Goal: Transaction & Acquisition: Purchase product/service

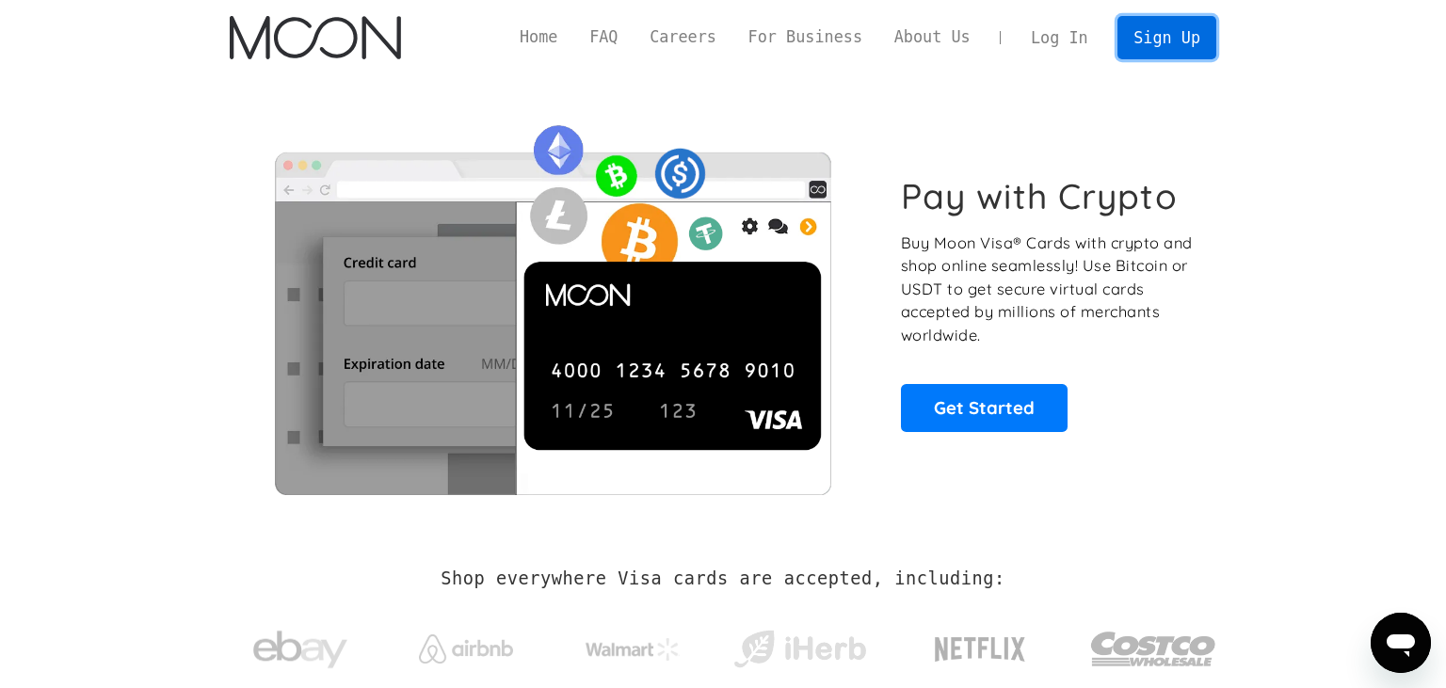
click at [1170, 35] on link "Sign Up" at bounding box center [1167, 37] width 98 height 42
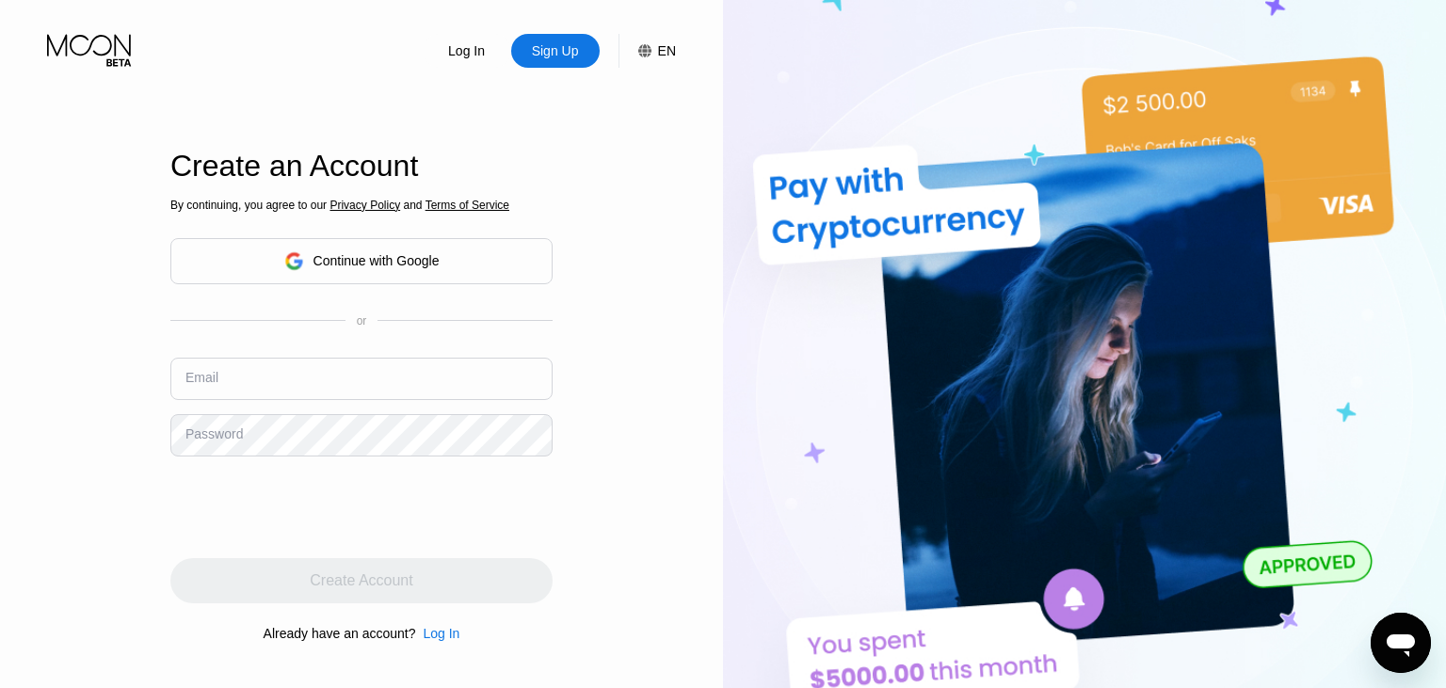
click at [252, 376] on input "text" at bounding box center [361, 379] width 382 height 42
paste input "[PERSON_NAME][EMAIL_ADDRESS][PERSON_NAME][DOMAIN_NAME]"
type input "[PERSON_NAME][EMAIL_ADDRESS][PERSON_NAME][DOMAIN_NAME]"
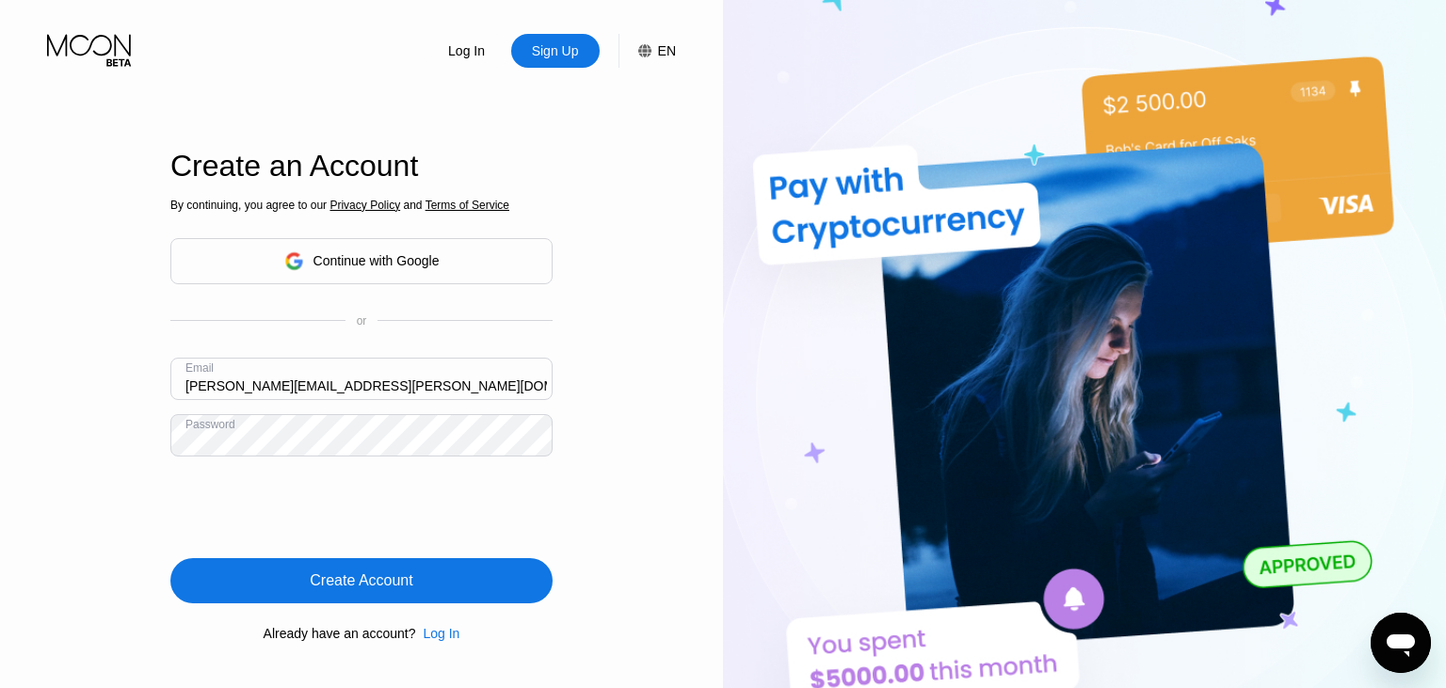
click at [366, 572] on div "Create Account" at bounding box center [361, 580] width 382 height 45
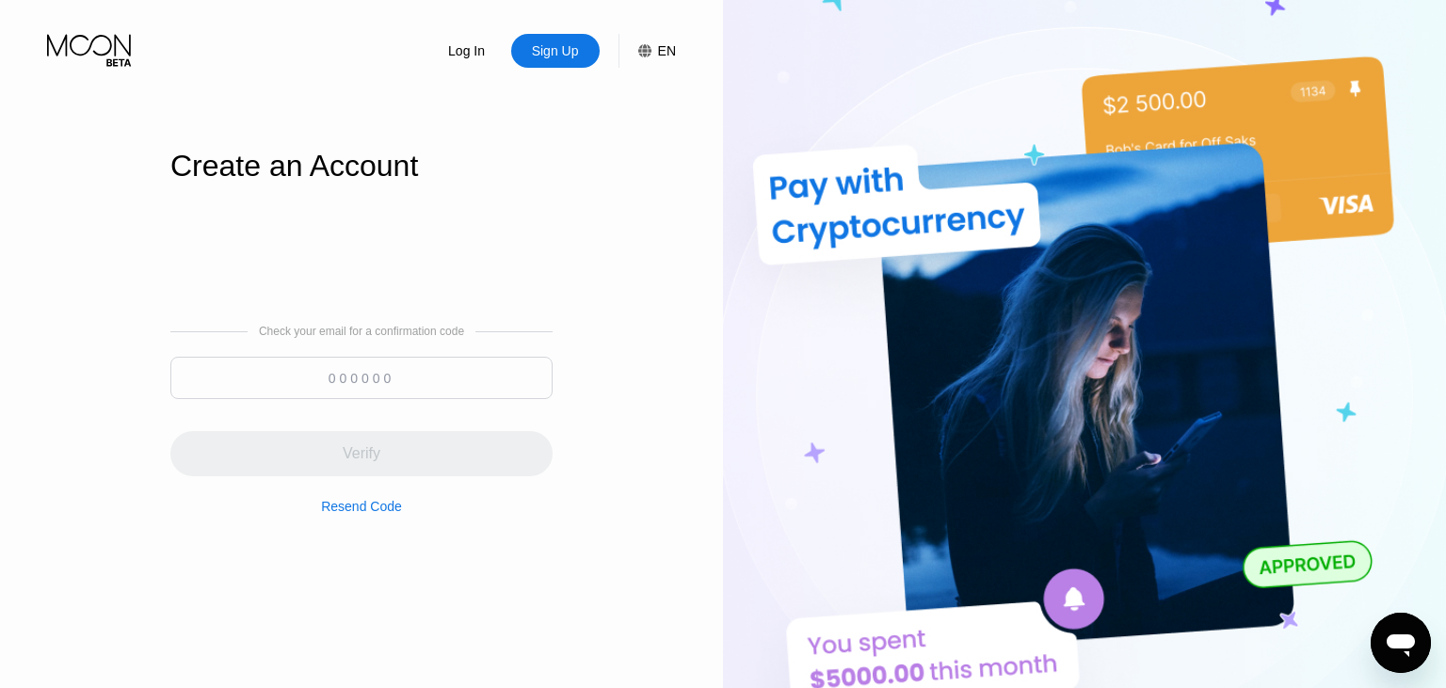
click at [346, 379] on input at bounding box center [361, 378] width 382 height 42
paste input "981921"
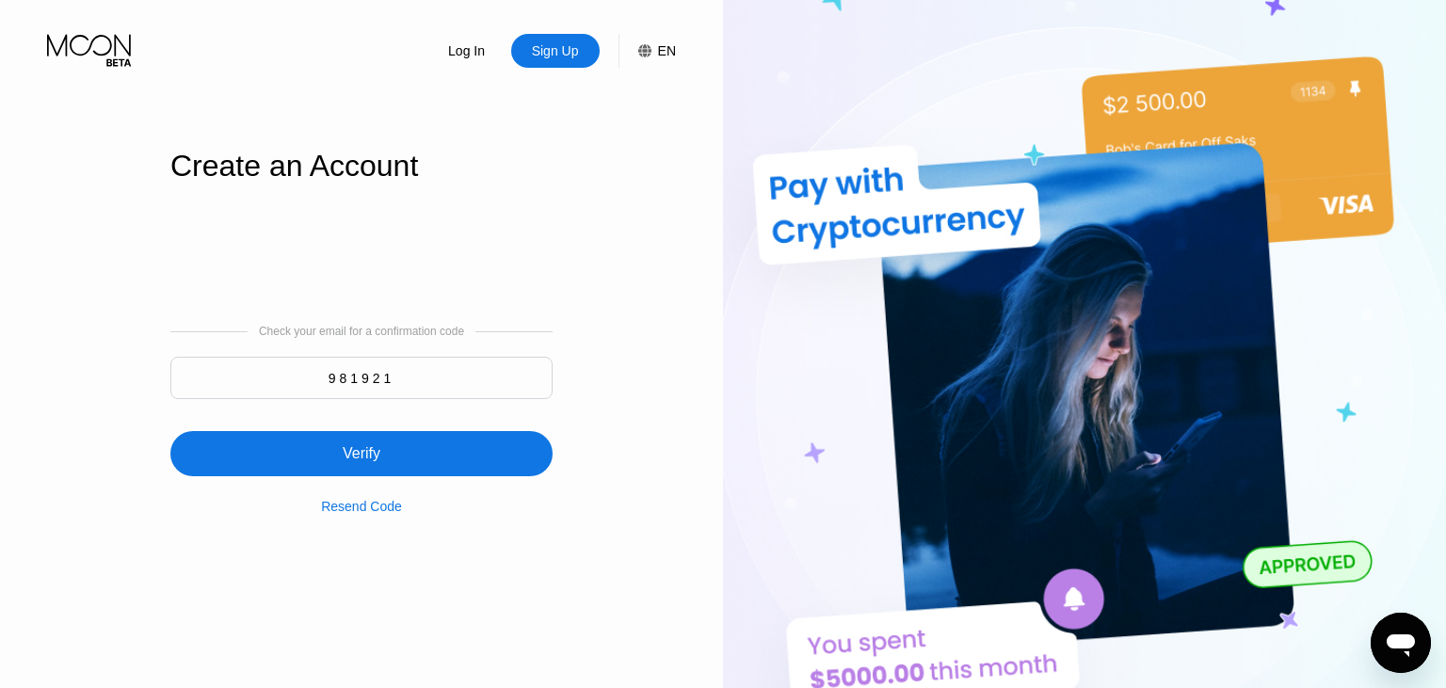
type input "981921"
click at [388, 448] on div "Verify" at bounding box center [361, 453] width 382 height 45
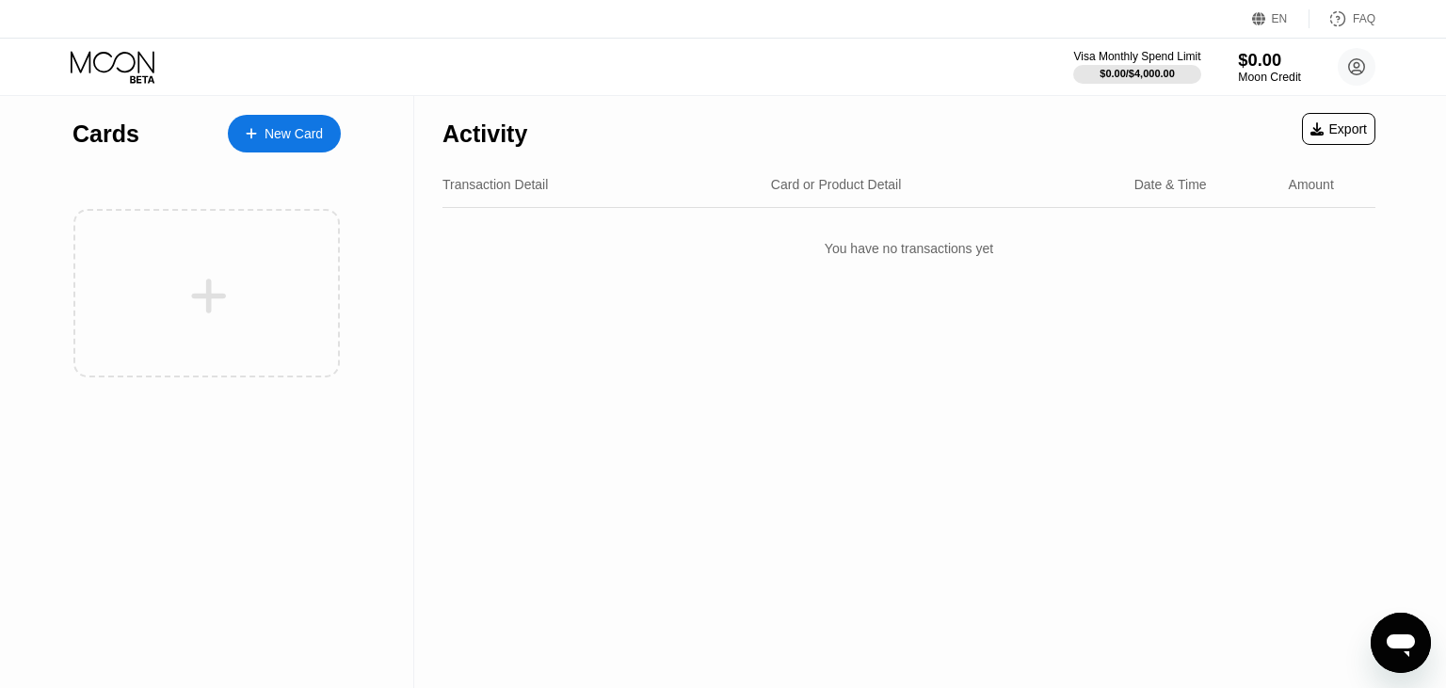
click at [1273, 67] on div "$0.00" at bounding box center [1269, 60] width 63 height 20
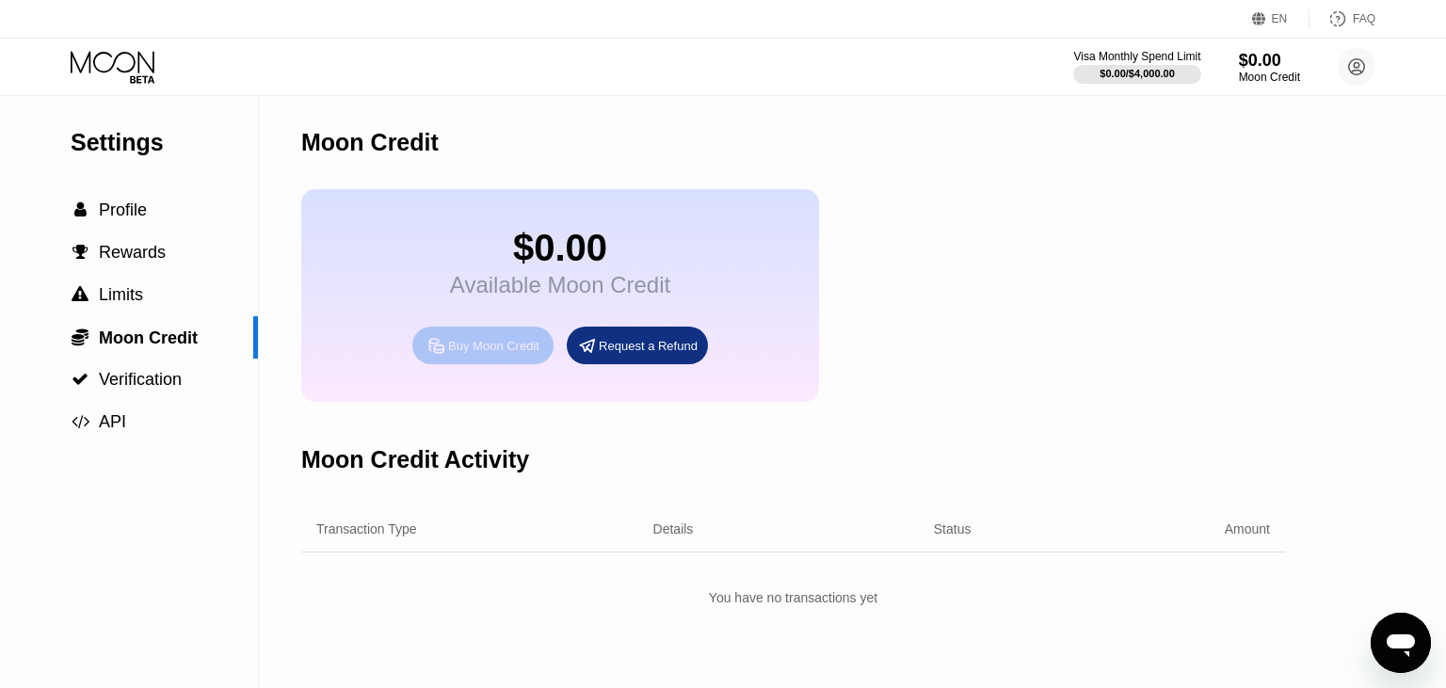
click at [492, 354] on div "Buy Moon Credit" at bounding box center [493, 346] width 91 height 16
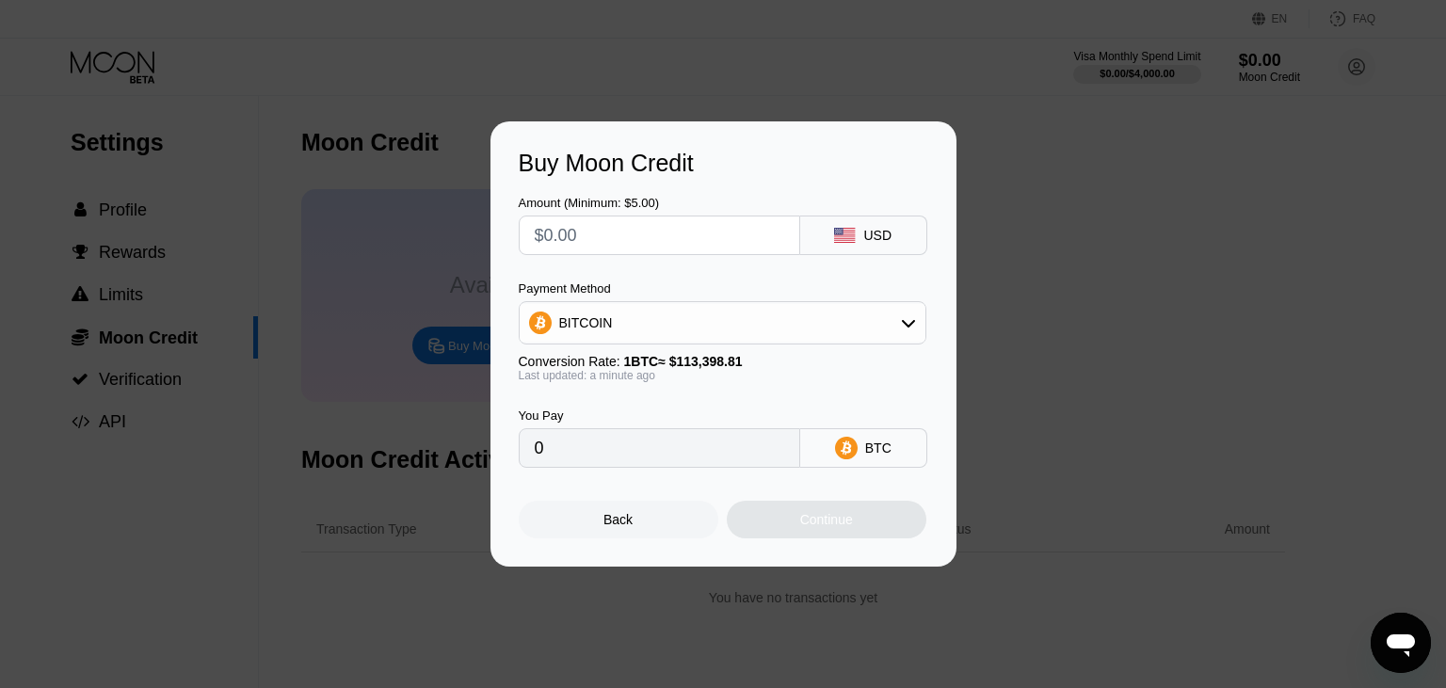
click at [596, 221] on input "text" at bounding box center [660, 236] width 250 height 38
click at [1099, 317] on div "Buy Moon Credit Amount (Minimum: $5.00) USD Payment Method BITCOIN Conversion R…" at bounding box center [723, 343] width 1446 height 445
click at [1175, 269] on div "Buy Moon Credit Amount (Minimum: $5.00) USD Payment Method BITCOIN Conversion R…" at bounding box center [723, 343] width 1446 height 445
click at [617, 527] on div "Back" at bounding box center [618, 519] width 29 height 15
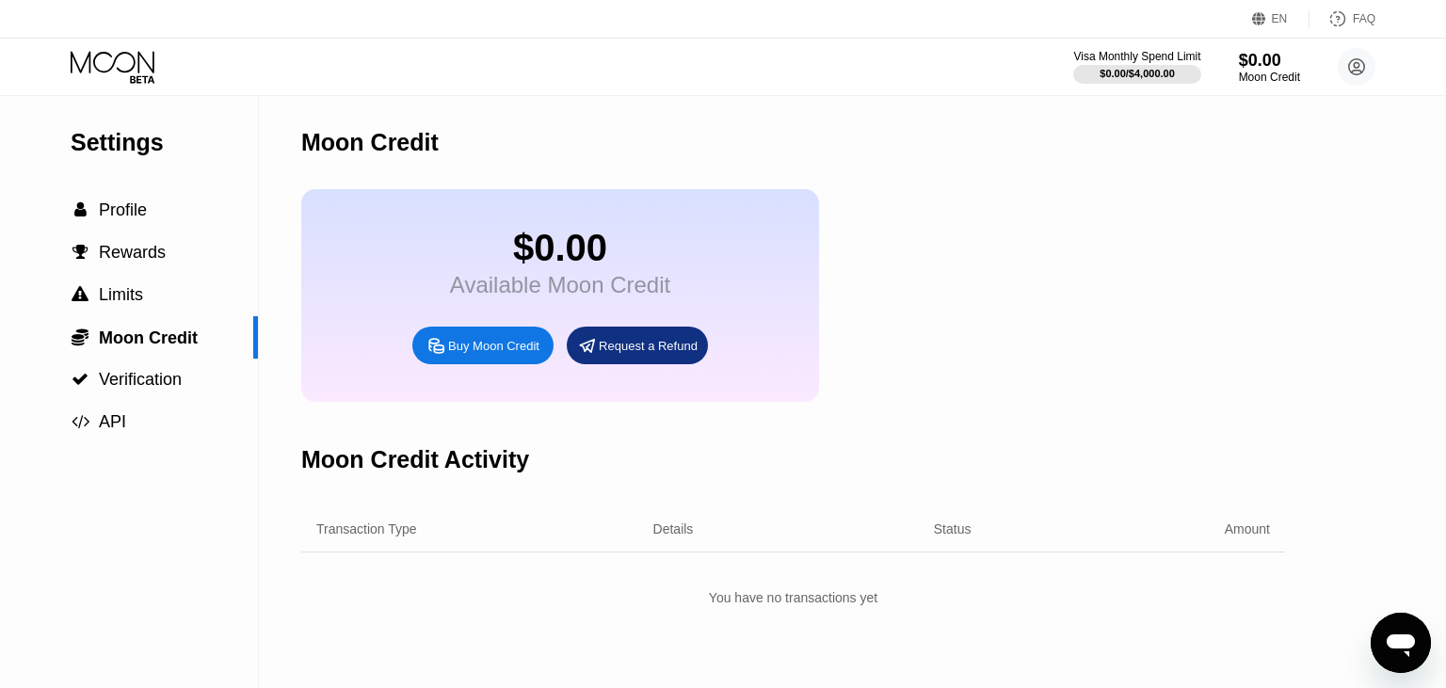
click at [149, 67] on icon at bounding box center [115, 67] width 88 height 33
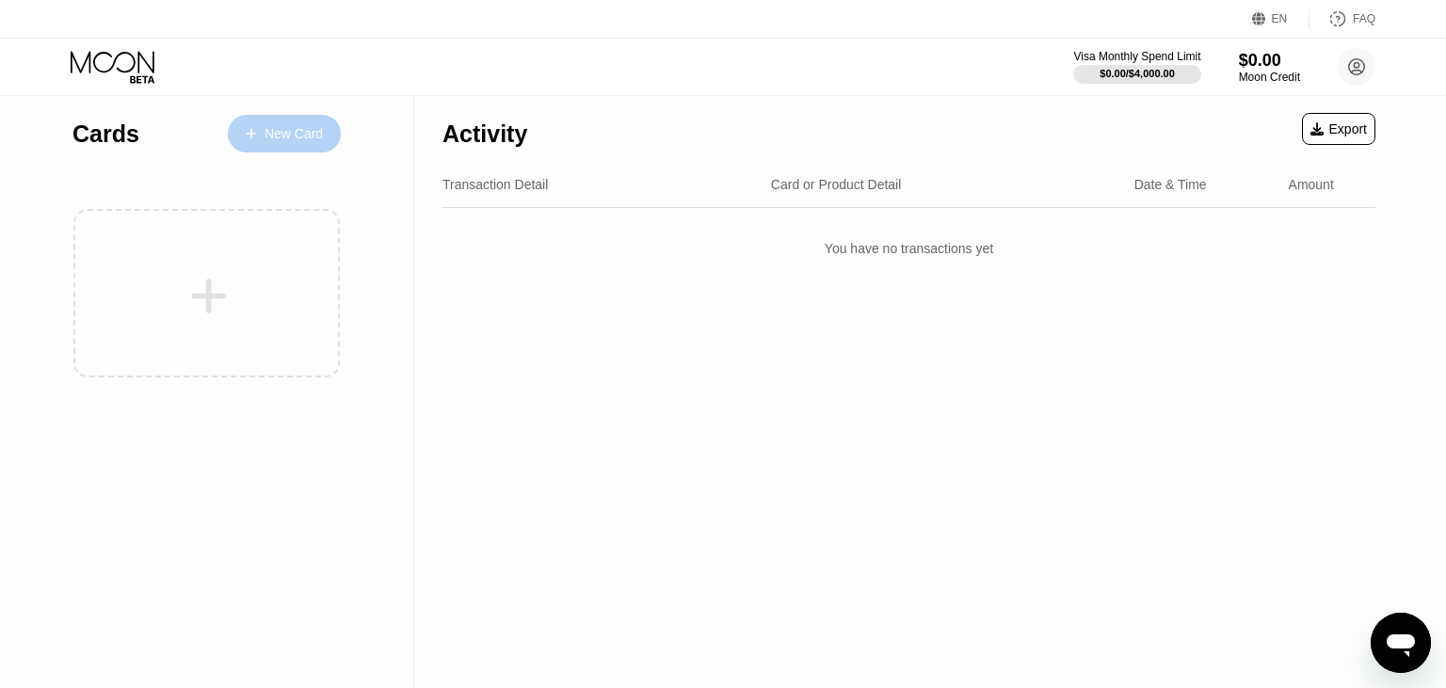
click at [290, 141] on div "New Card" at bounding box center [294, 134] width 58 height 16
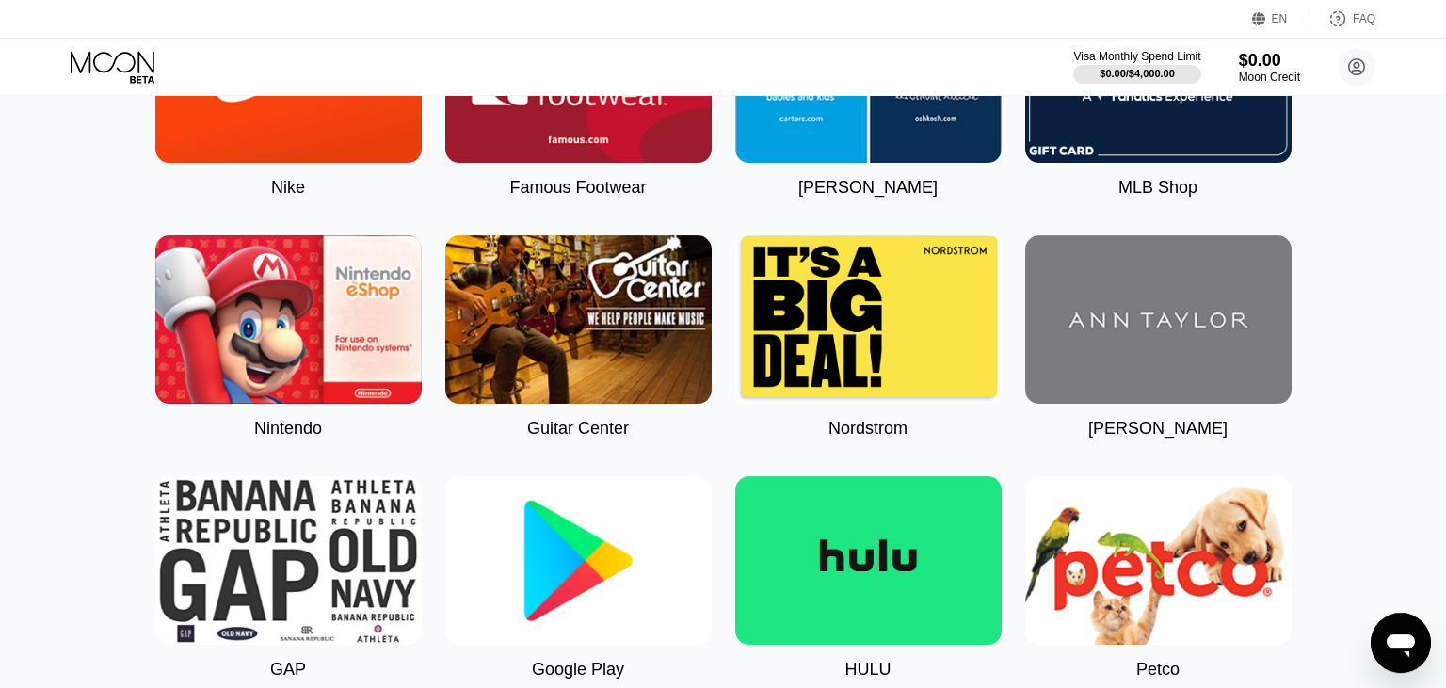
scroll to position [660, 0]
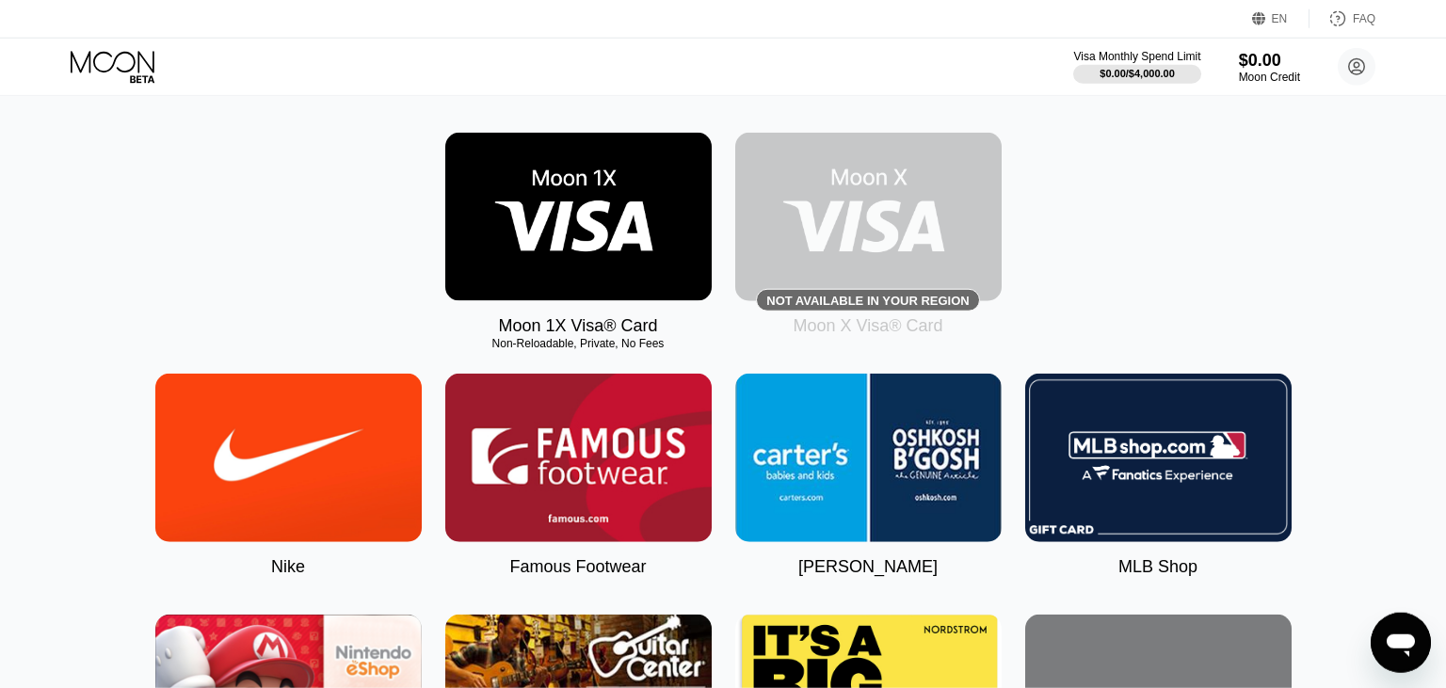
scroll to position [265, 0]
click at [266, 335] on div "Moon 1X Visa® Card Non-Reloadable, Private, No Fees Not available in your regio…" at bounding box center [723, 233] width 1390 height 203
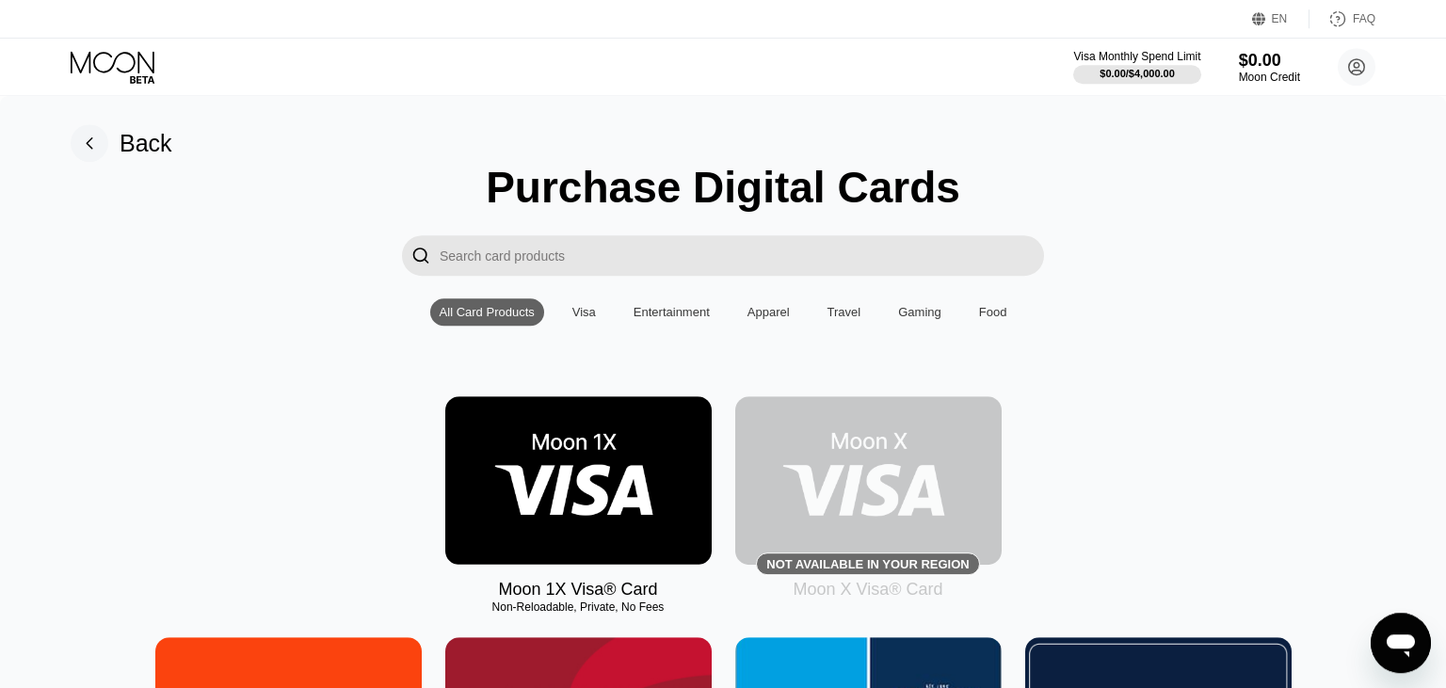
scroll to position [0, 0]
click at [1268, 66] on div "$0.00" at bounding box center [1269, 60] width 63 height 20
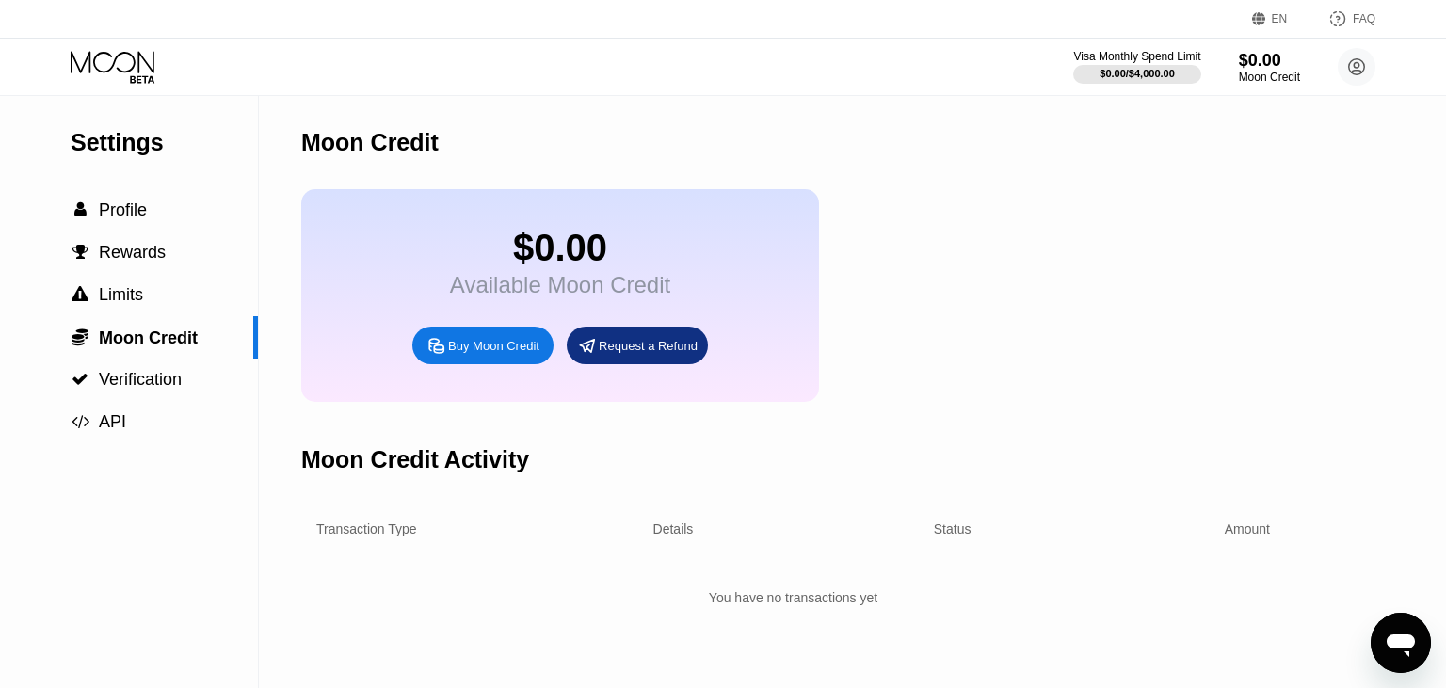
click at [481, 348] on div "Buy Moon Credit" at bounding box center [482, 346] width 141 height 38
type input "0"
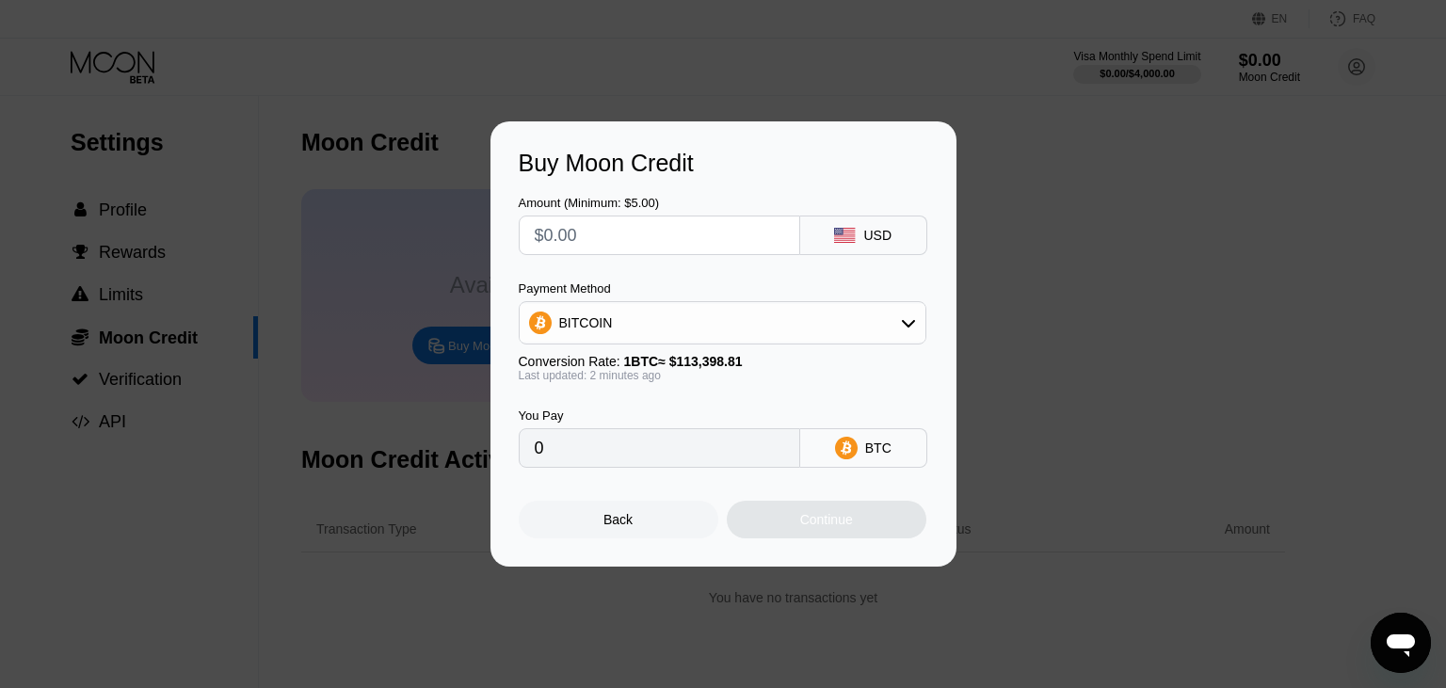
click at [597, 239] on input "text" at bounding box center [660, 236] width 250 height 38
type input "$2"
type input "0.00001764"
type input "$22"
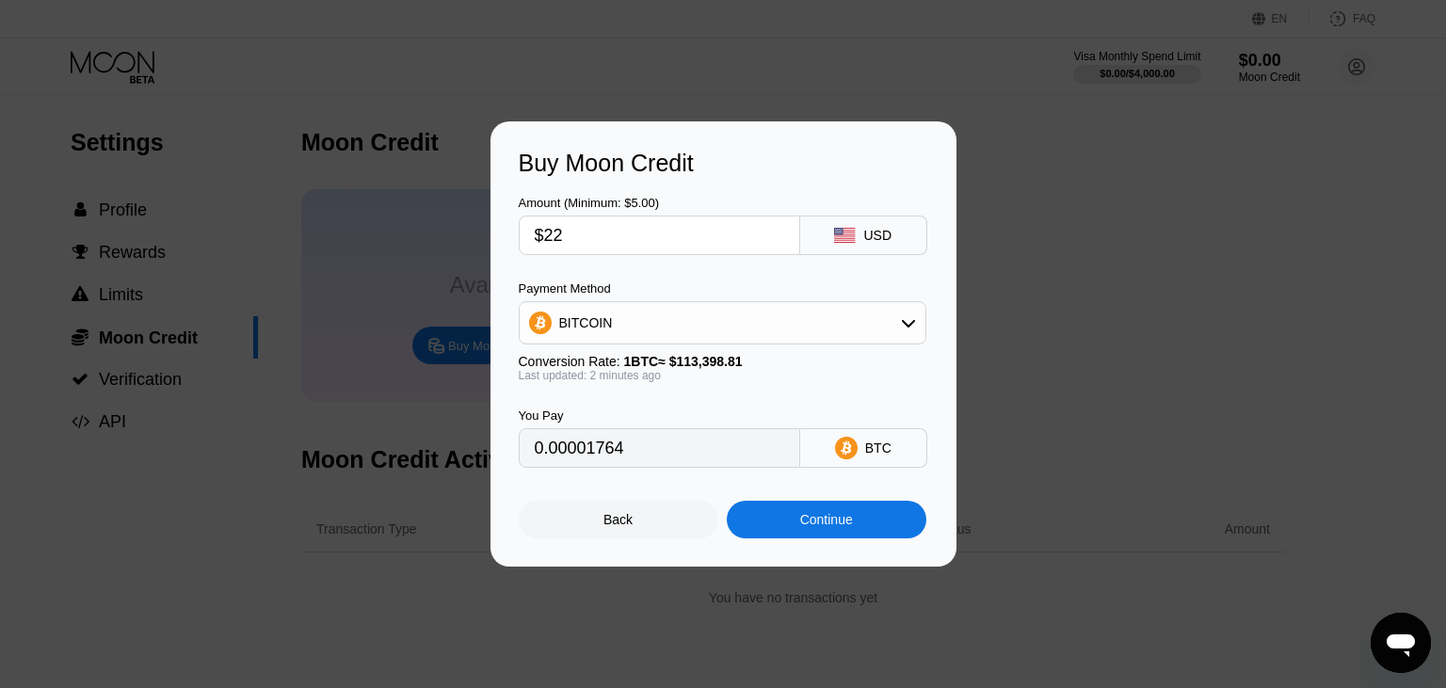
type input "0.00019401"
type input "$220"
type input "0.00194006"
type input "$22"
type input "0.00019401"
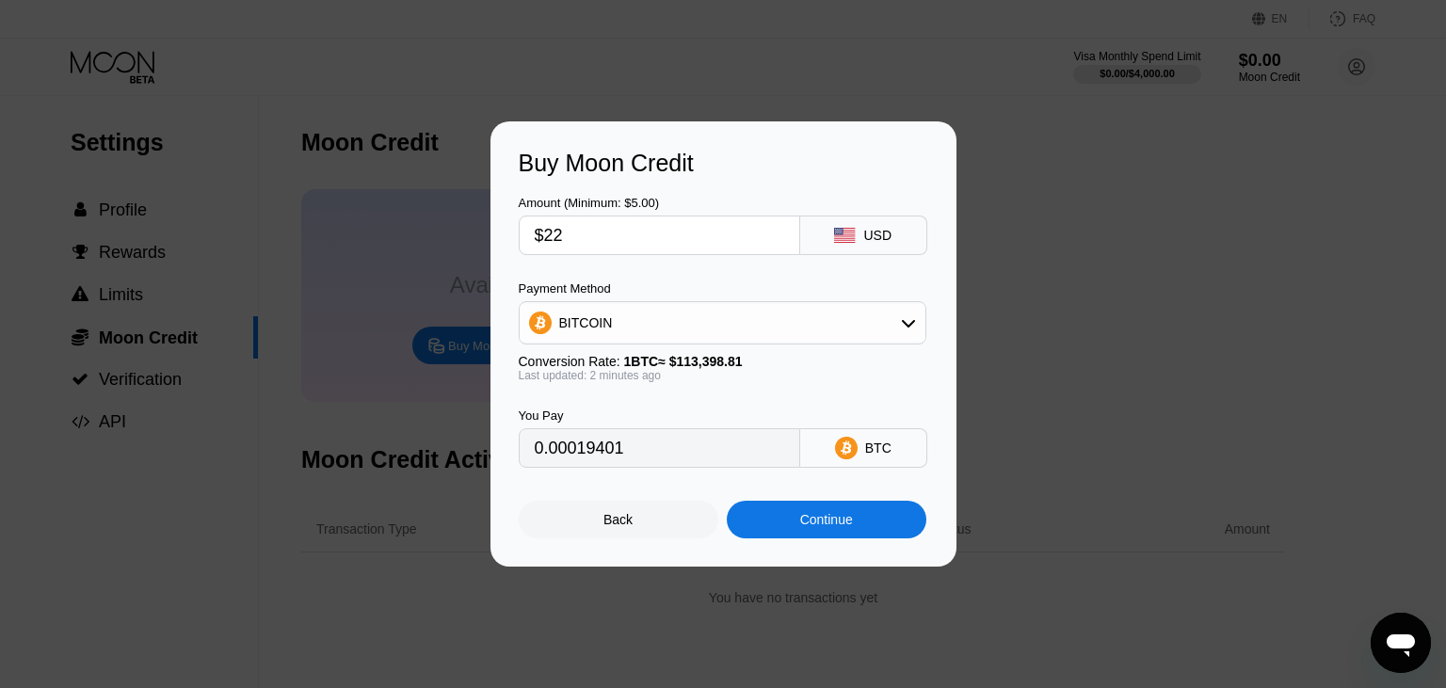
type input "$2"
type input "0.00001764"
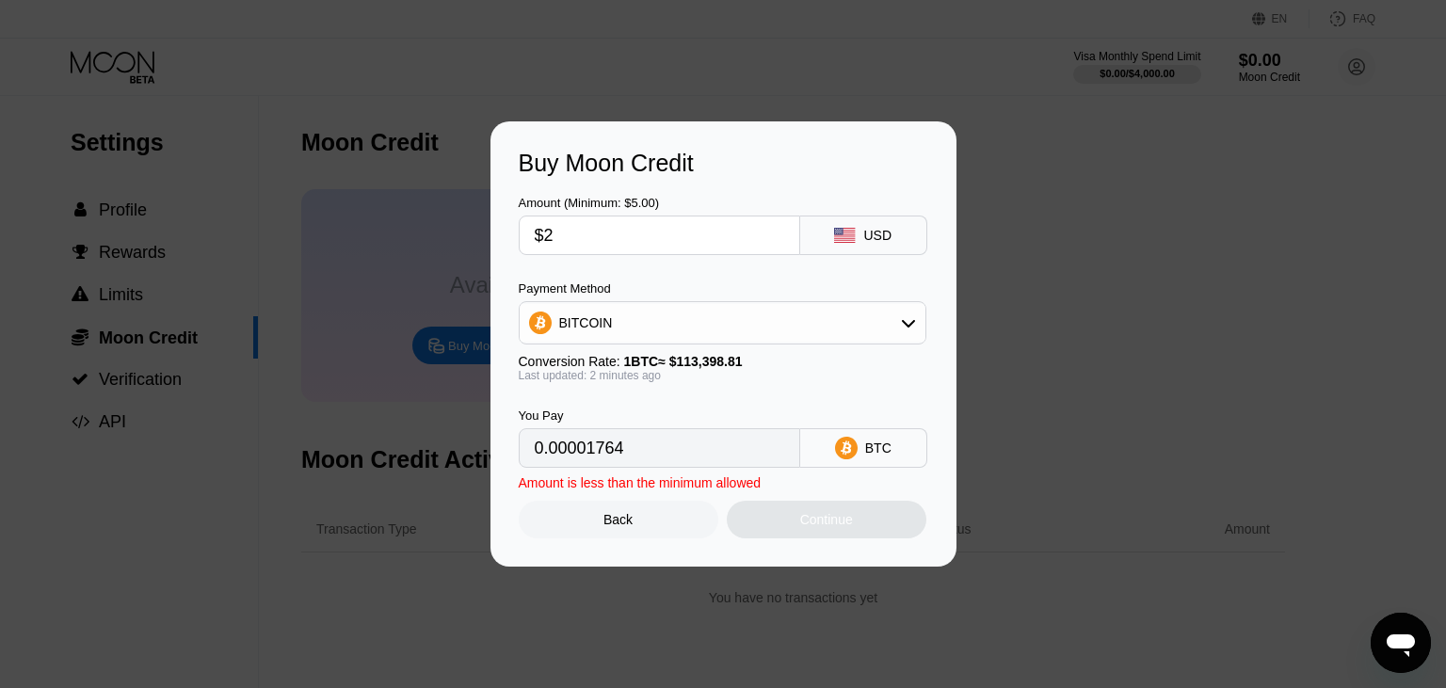
type input "$21"
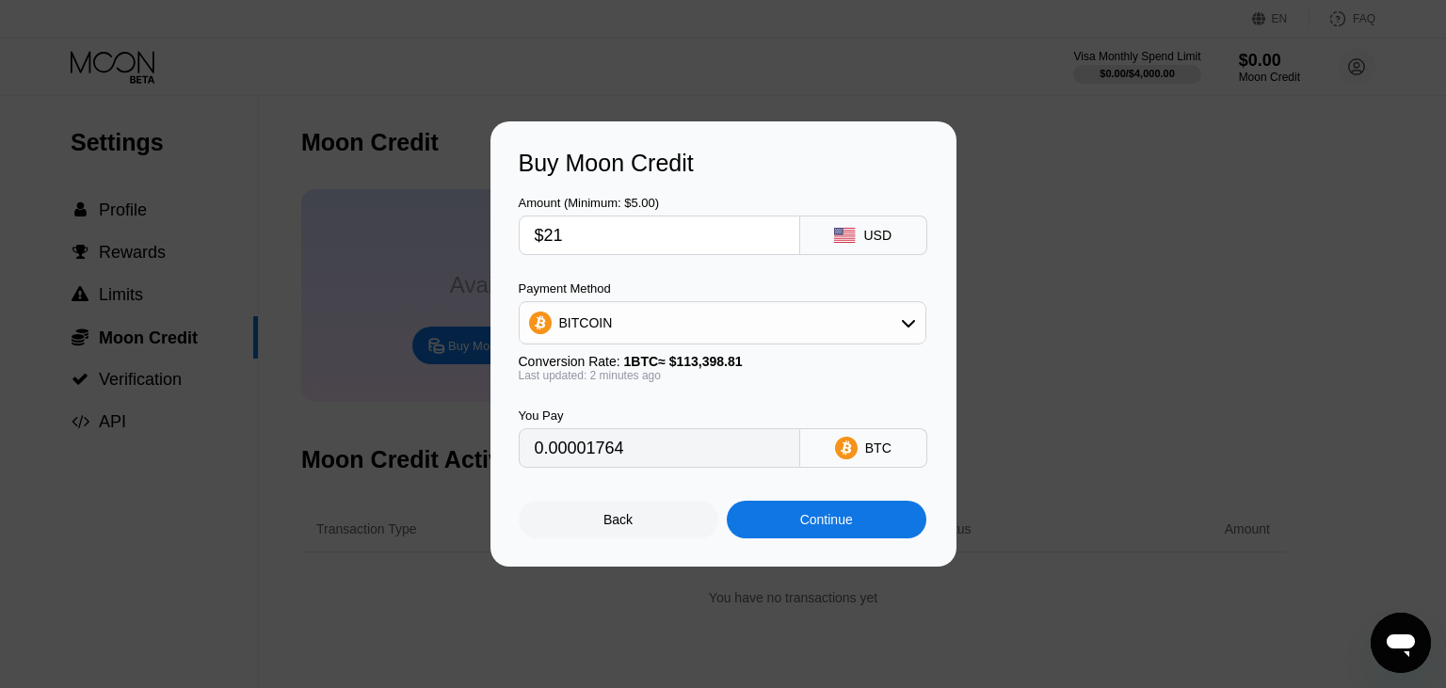
type input "0.00018519"
type input "$210"
type input "0.00185188"
click at [789, 326] on div "BITCOIN" at bounding box center [723, 323] width 406 height 38
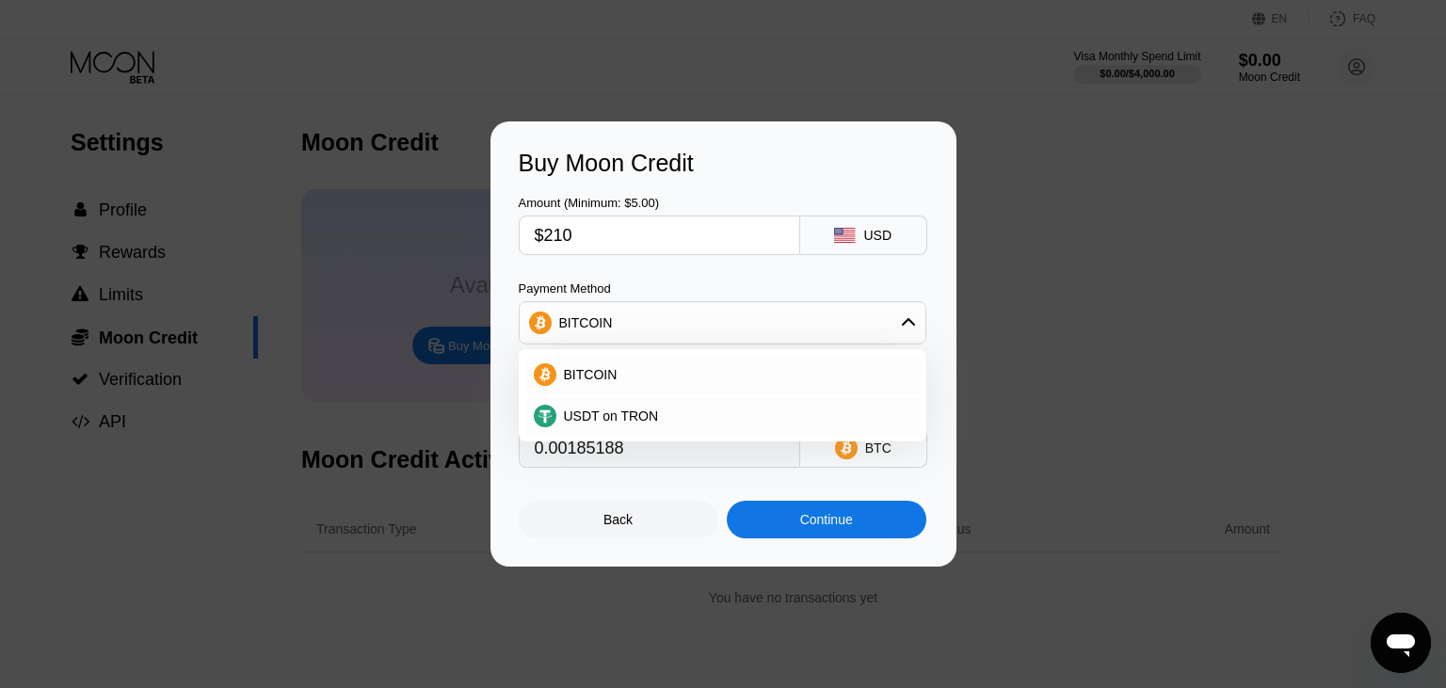
click at [789, 326] on div "BITCOIN" at bounding box center [723, 323] width 406 height 38
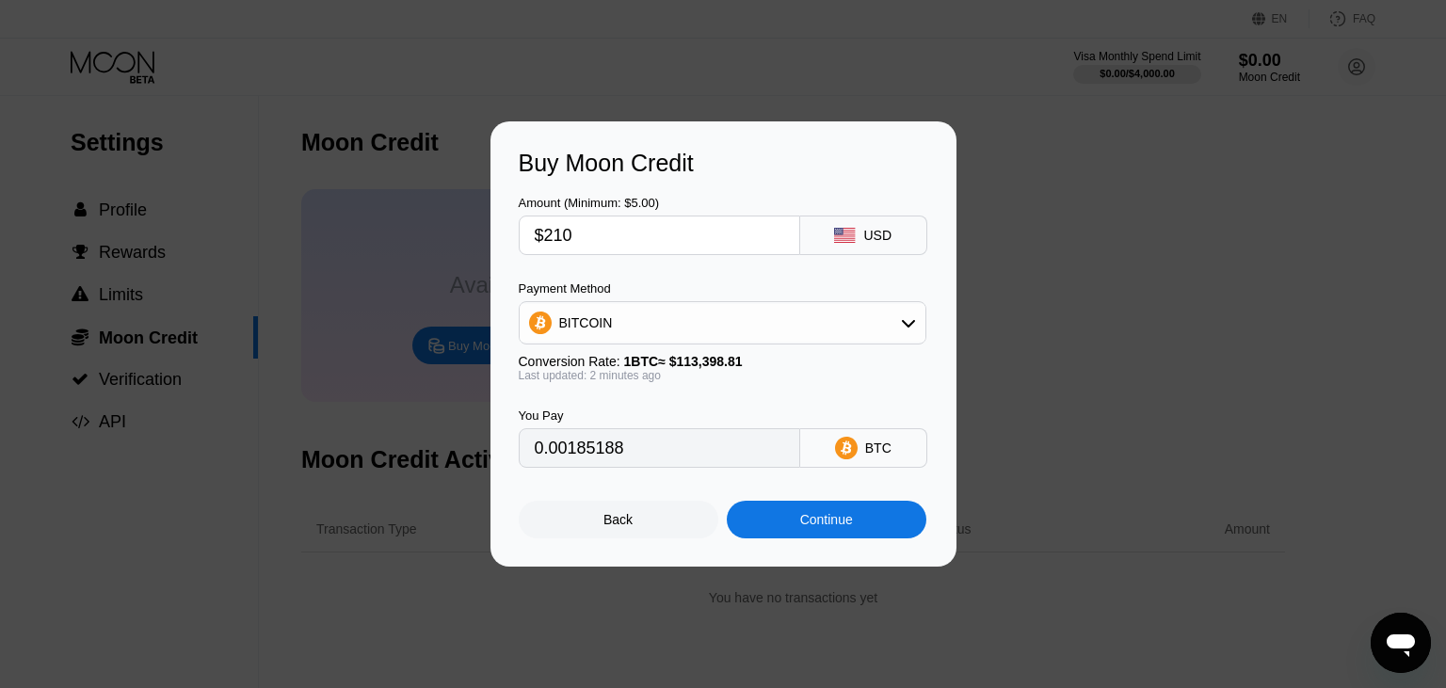
click at [573, 236] on input "$210" at bounding box center [660, 236] width 250 height 38
type input "$21"
type input "0.00018519"
type input "$2"
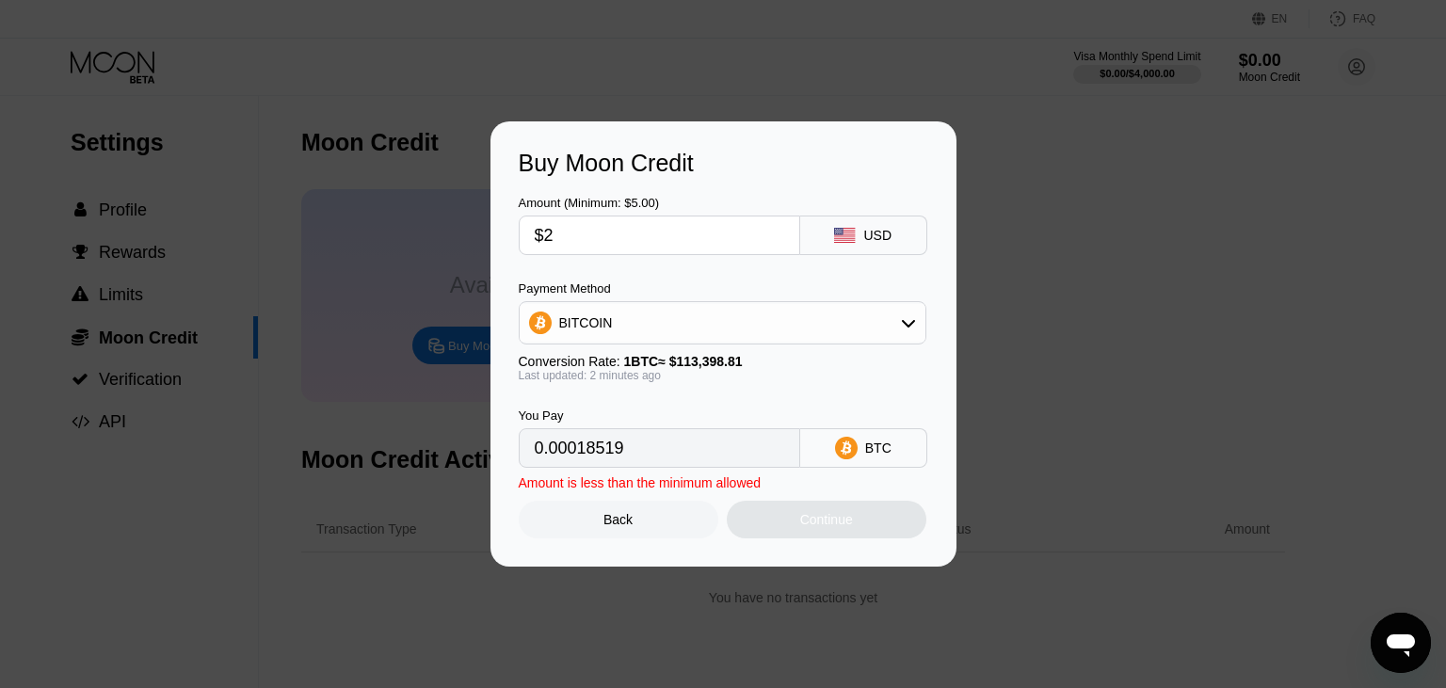
type input "0.00001764"
type input "$2"
type input "0.00001766"
